Goal: Task Accomplishment & Management: Manage account settings

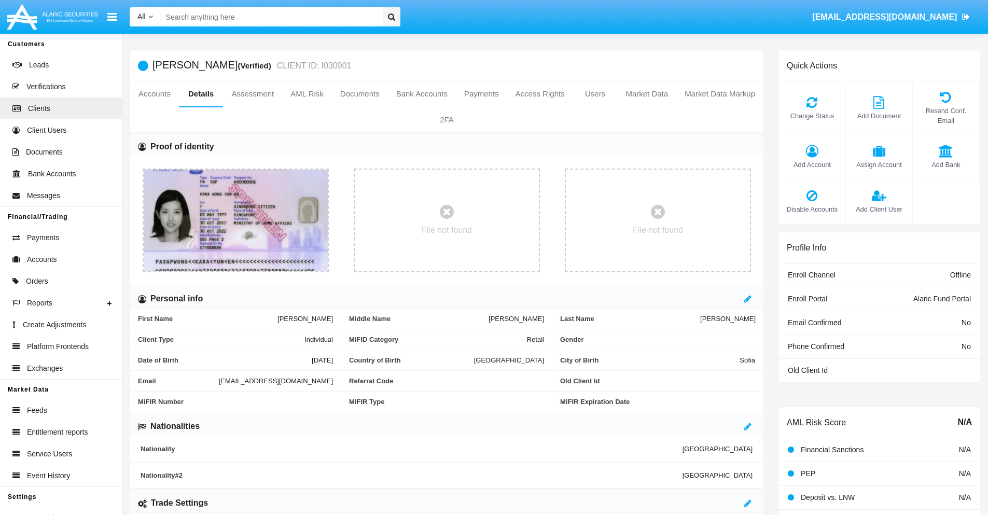
click at [811, 164] on span "Add Account" at bounding box center [812, 165] width 56 height 10
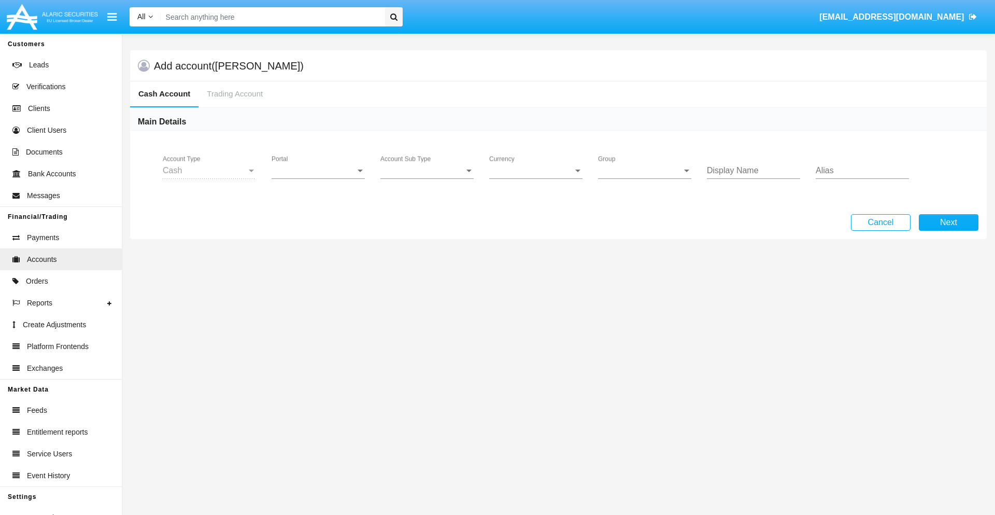
click at [318, 171] on span "Portal" at bounding box center [314, 170] width 84 height 9
click at [319, 228] on span "Alaric Fund Portal" at bounding box center [320, 228] width 96 height 25
click at [427, 171] on span "Account Sub Type" at bounding box center [423, 170] width 84 height 9
click at [427, 178] on span "Fund Cash" at bounding box center [427, 178] width 93 height 25
click at [645, 171] on span "Group" at bounding box center [640, 170] width 84 height 9
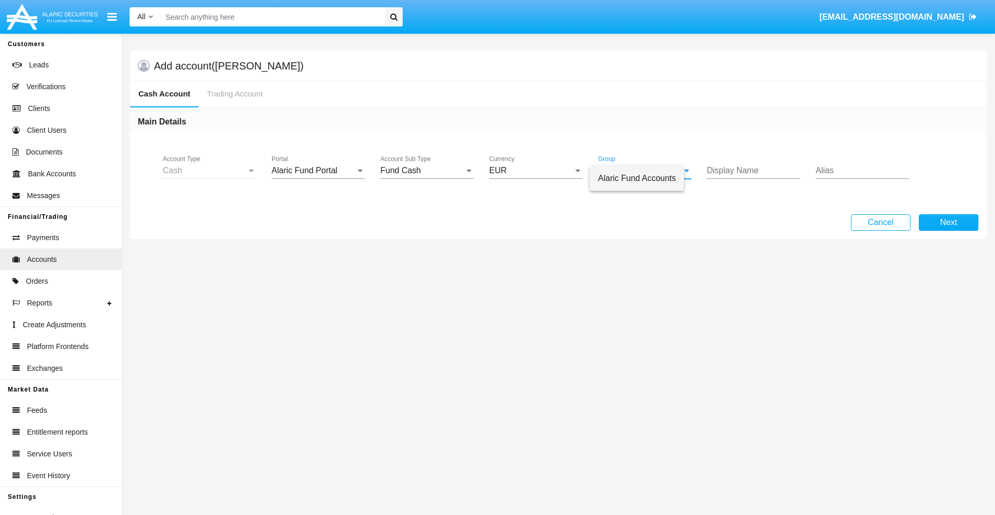
click at [645, 178] on span "Alaric Fund Accounts" at bounding box center [637, 178] width 78 height 25
type input "cyan"
type input "olive"
click at [949, 222] on button "Next" at bounding box center [949, 222] width 60 height 17
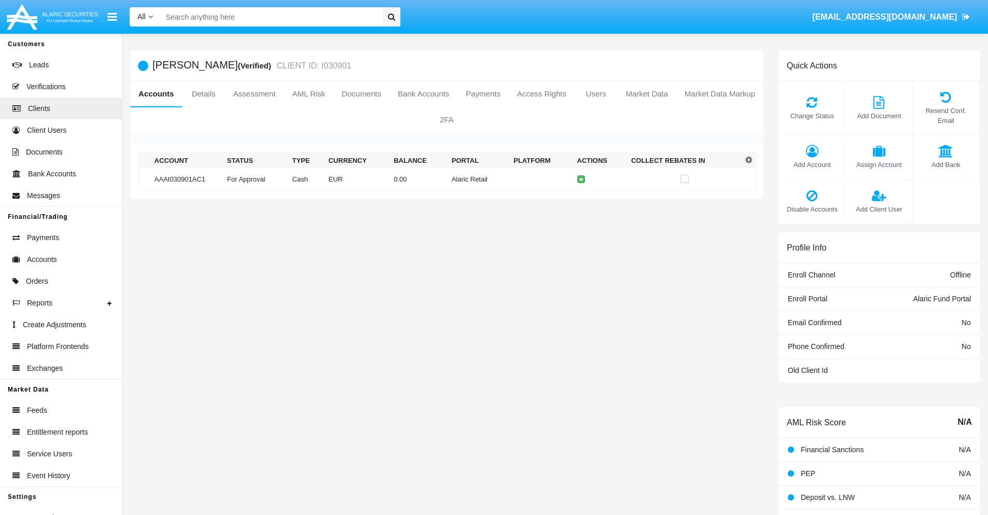
click at [447, 179] on td "Alaric Retail" at bounding box center [478, 179] width 62 height 22
click at [811, 116] on span "Change Status" at bounding box center [812, 116] width 56 height 10
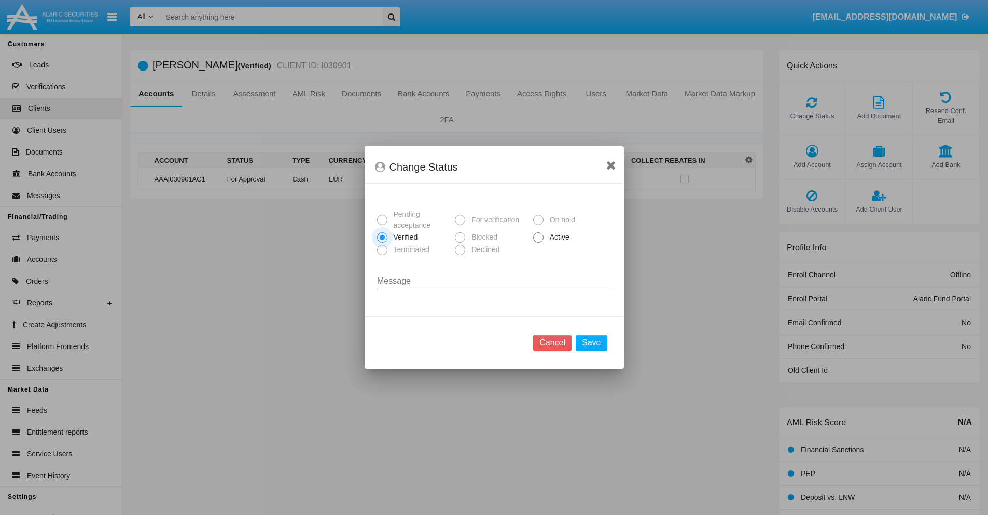
click at [557, 237] on span "Active" at bounding box center [557, 237] width 29 height 11
click at [538, 243] on input "Active" at bounding box center [538, 243] width 1 height 1
radio input "true"
click at [591, 343] on button "Save" at bounding box center [590, 342] width 31 height 17
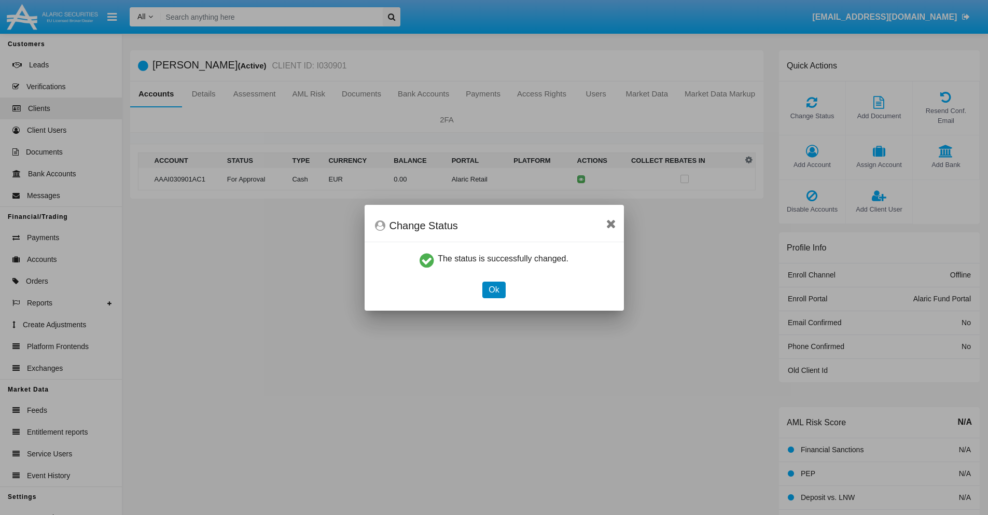
click at [494, 289] on button "Ok" at bounding box center [493, 289] width 23 height 17
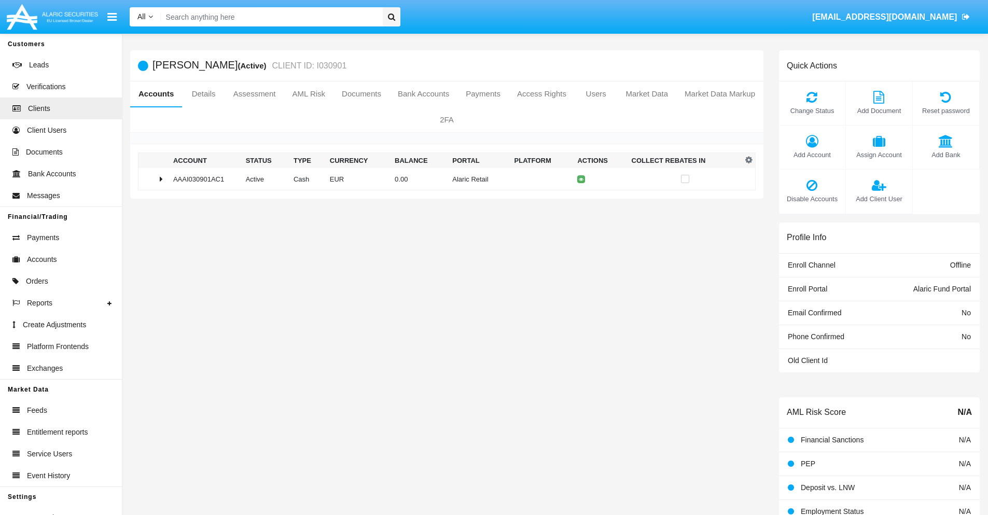
click at [443, 179] on td "0.00" at bounding box center [419, 179] width 58 height 22
click at [581, 201] on icon at bounding box center [583, 201] width 5 height 5
